Goal: Task Accomplishment & Management: Manage account settings

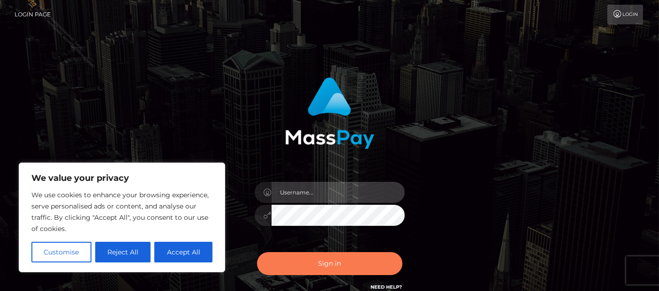
type input "[PERSON_NAME].Ace"
click at [312, 262] on button "Sign in" at bounding box center [329, 263] width 145 height 23
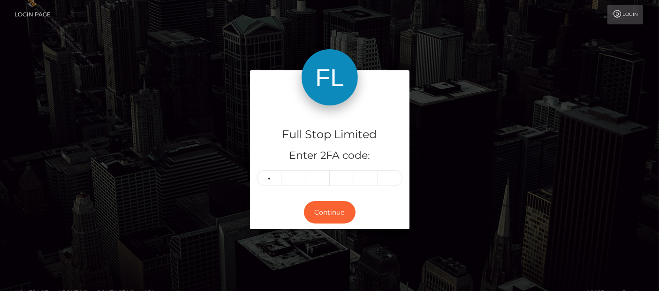
type input "0"
type input "8"
type input "0"
type input "3"
type input "1"
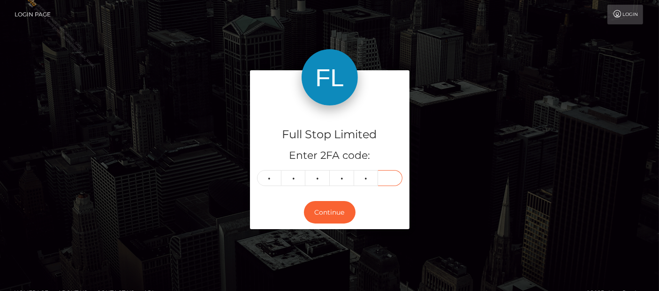
type input "3"
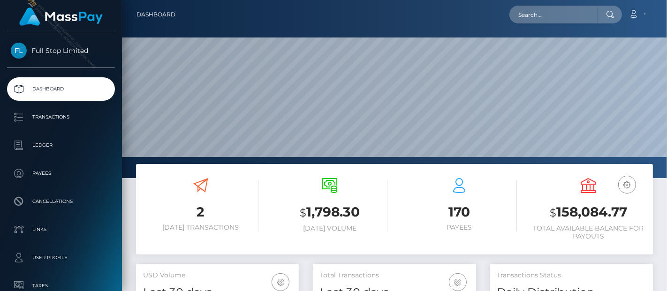
scroll to position [166, 163]
click at [582, 215] on h3 "$ 158,084.77" at bounding box center [588, 212] width 115 height 19
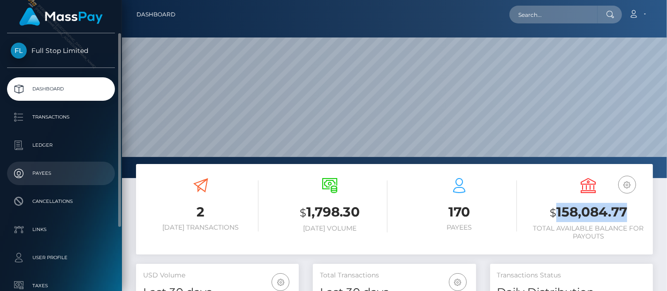
copy h3 "158,084.77"
